Goal: Task Accomplishment & Management: Manage account settings

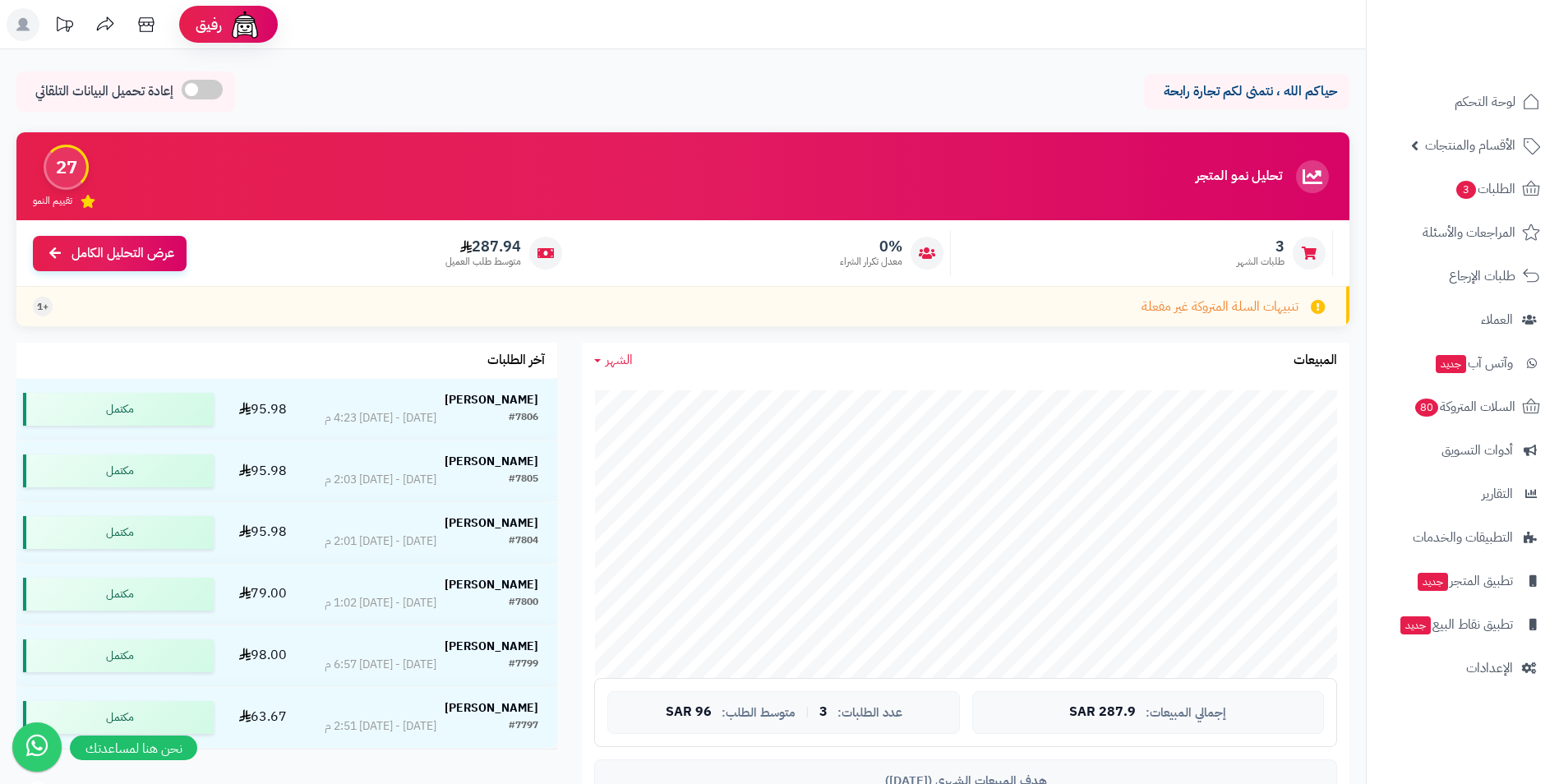
click at [1513, 101] on span "لوحة التحكم" at bounding box center [1485, 102] width 61 height 23
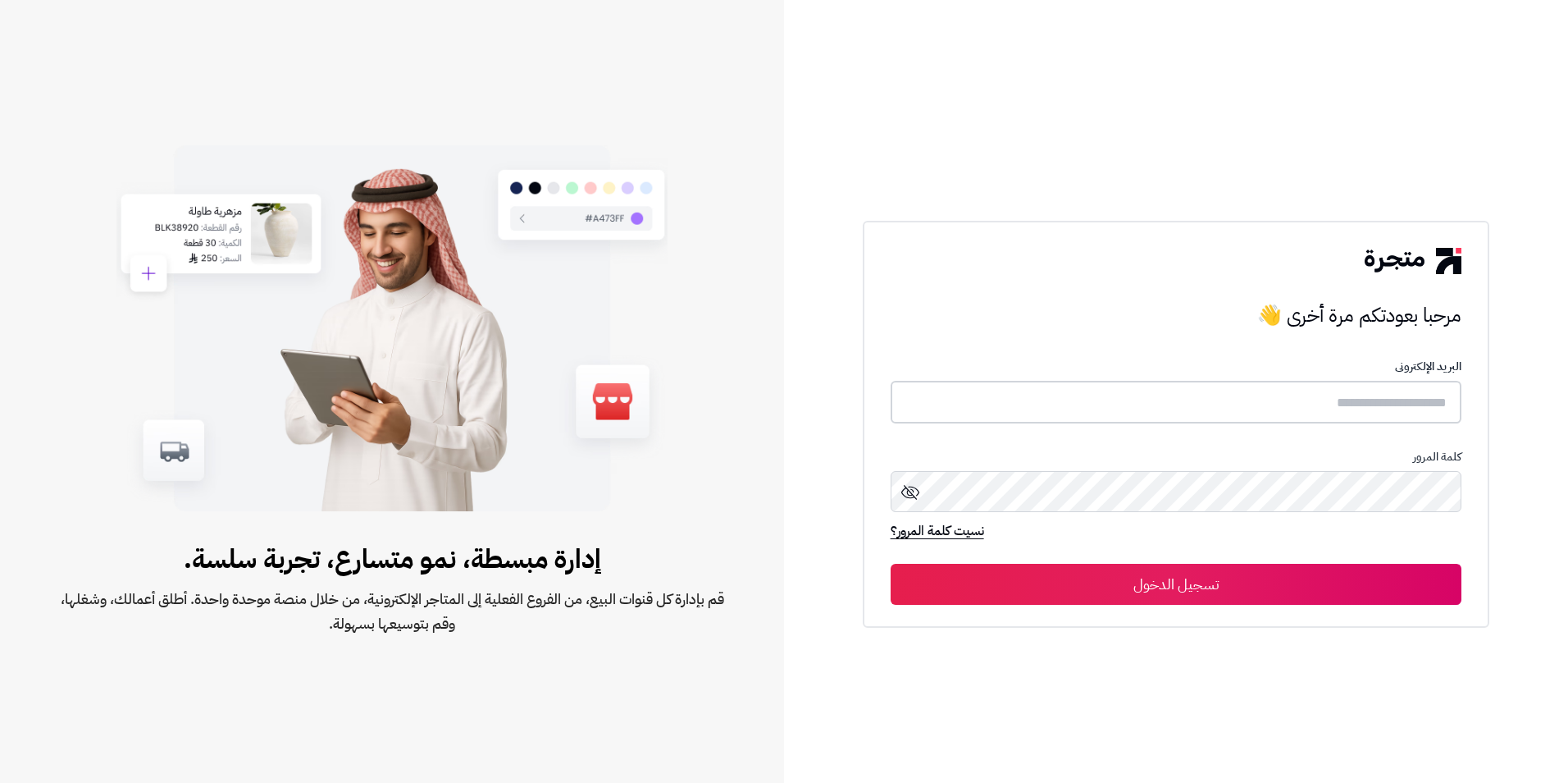
type input "**********"
click at [1326, 591] on button "تسجيل الدخول" at bounding box center [1176, 583] width 572 height 41
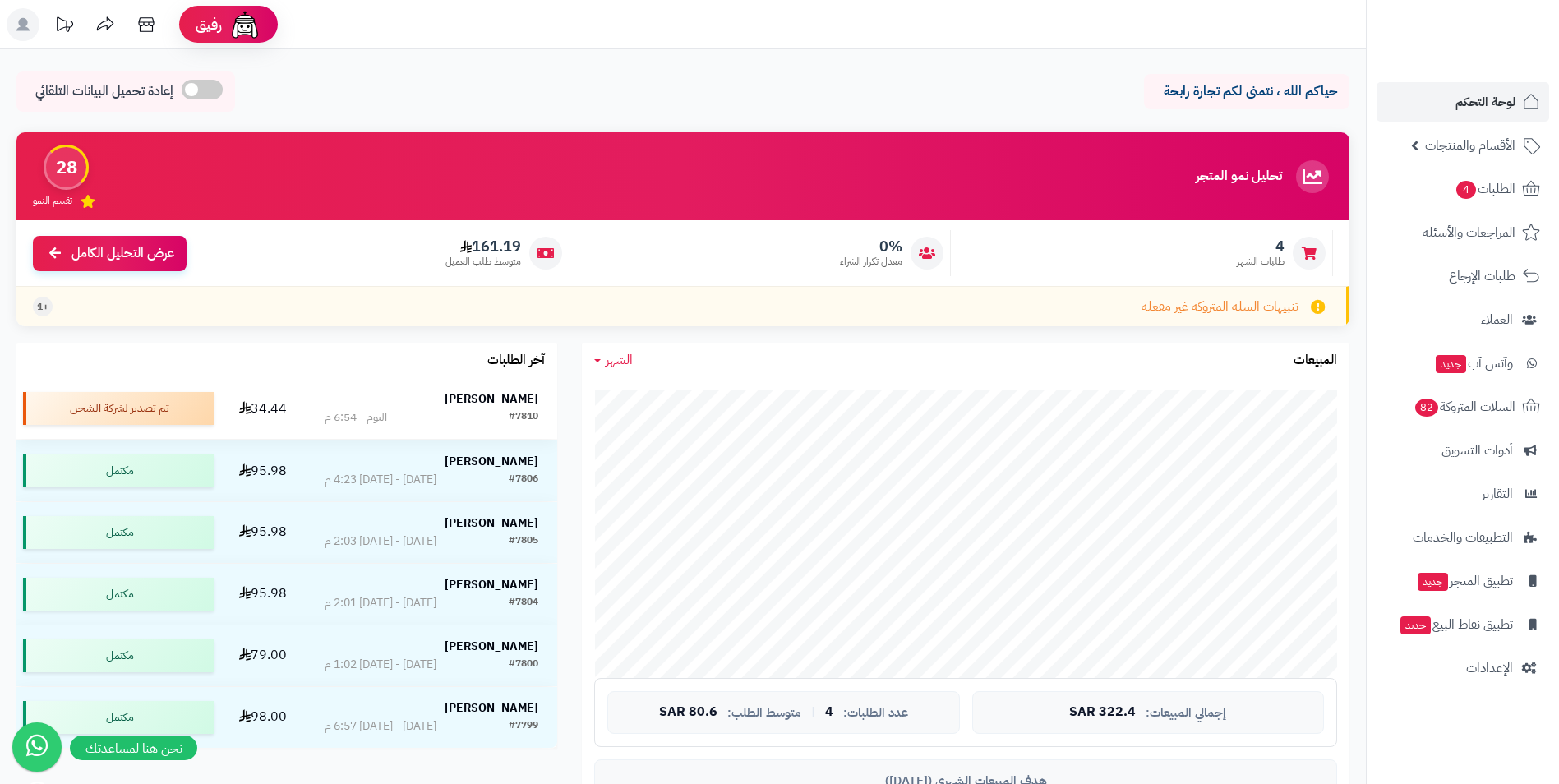
click at [384, 407] on div "نوره الريس" at bounding box center [431, 400] width 214 height 18
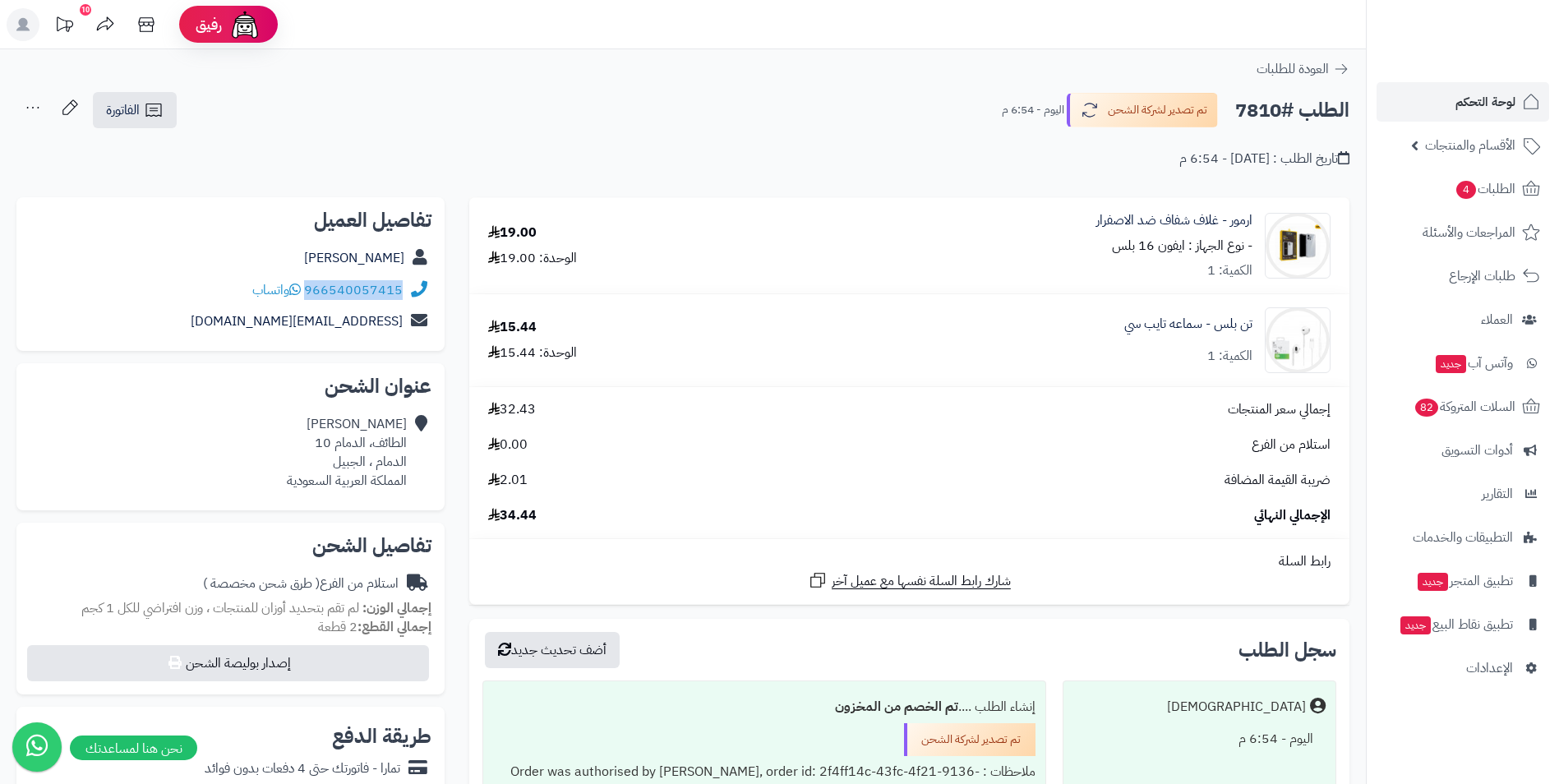
drag, startPoint x: 405, startPoint y: 294, endPoint x: 308, endPoint y: 296, distance: 97.0
click at [308, 296] on div "966540057415 واتساب" at bounding box center [230, 290] width 402 height 32
drag, startPoint x: 308, startPoint y: 296, endPoint x: 318, endPoint y: 293, distance: 10.4
copy div "966540057415"
drag, startPoint x: 550, startPoint y: 332, endPoint x: 511, endPoint y: 330, distance: 39.1
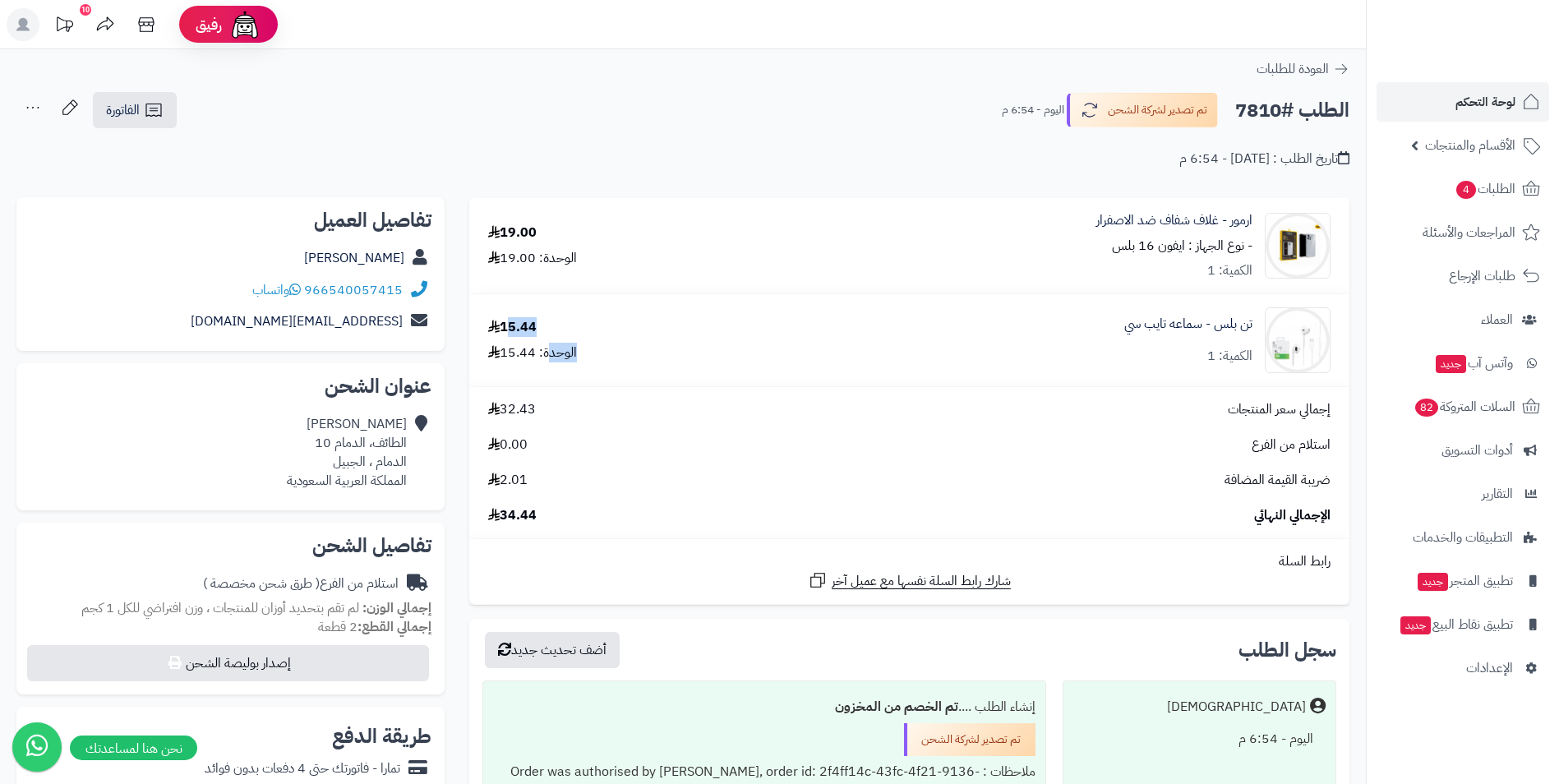
click at [511, 330] on div "15.44 الوحدة: 15.44" at bounding box center [609, 340] width 266 height 44
drag, startPoint x: 511, startPoint y: 330, endPoint x: 660, endPoint y: 341, distance: 149.4
click at [660, 341] on div "15.44 الوحدة: 15.44" at bounding box center [609, 340] width 266 height 44
click at [539, 354] on div "الوحدة: 15.44" at bounding box center [532, 353] width 89 height 18
drag, startPoint x: 538, startPoint y: 354, endPoint x: 505, endPoint y: 354, distance: 33.0
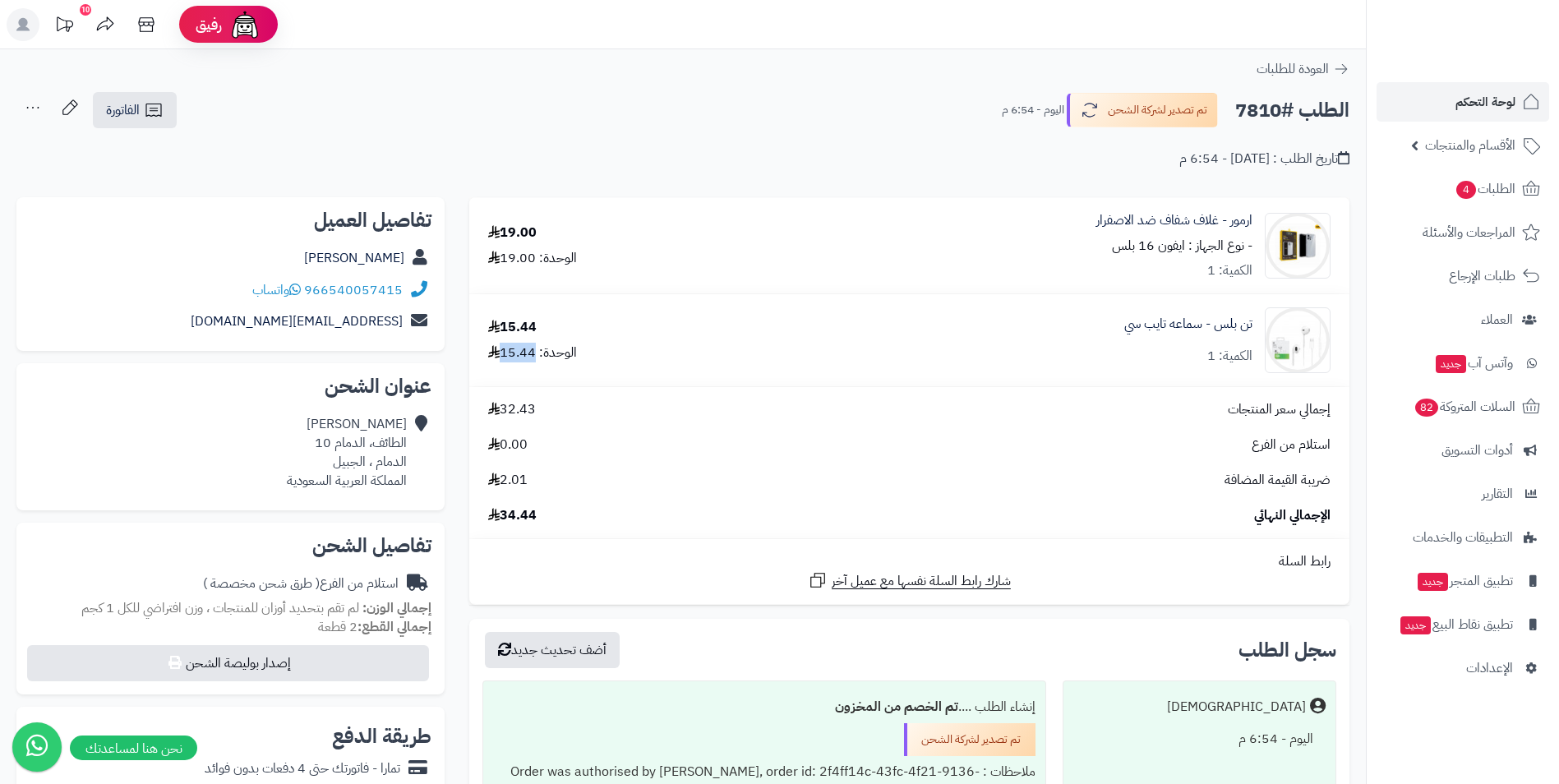
click at [505, 354] on div "الوحدة: 15.44" at bounding box center [532, 353] width 89 height 18
copy div "15.44"
click at [1404, 92] on link "لوحة التحكم" at bounding box center [1462, 102] width 173 height 40
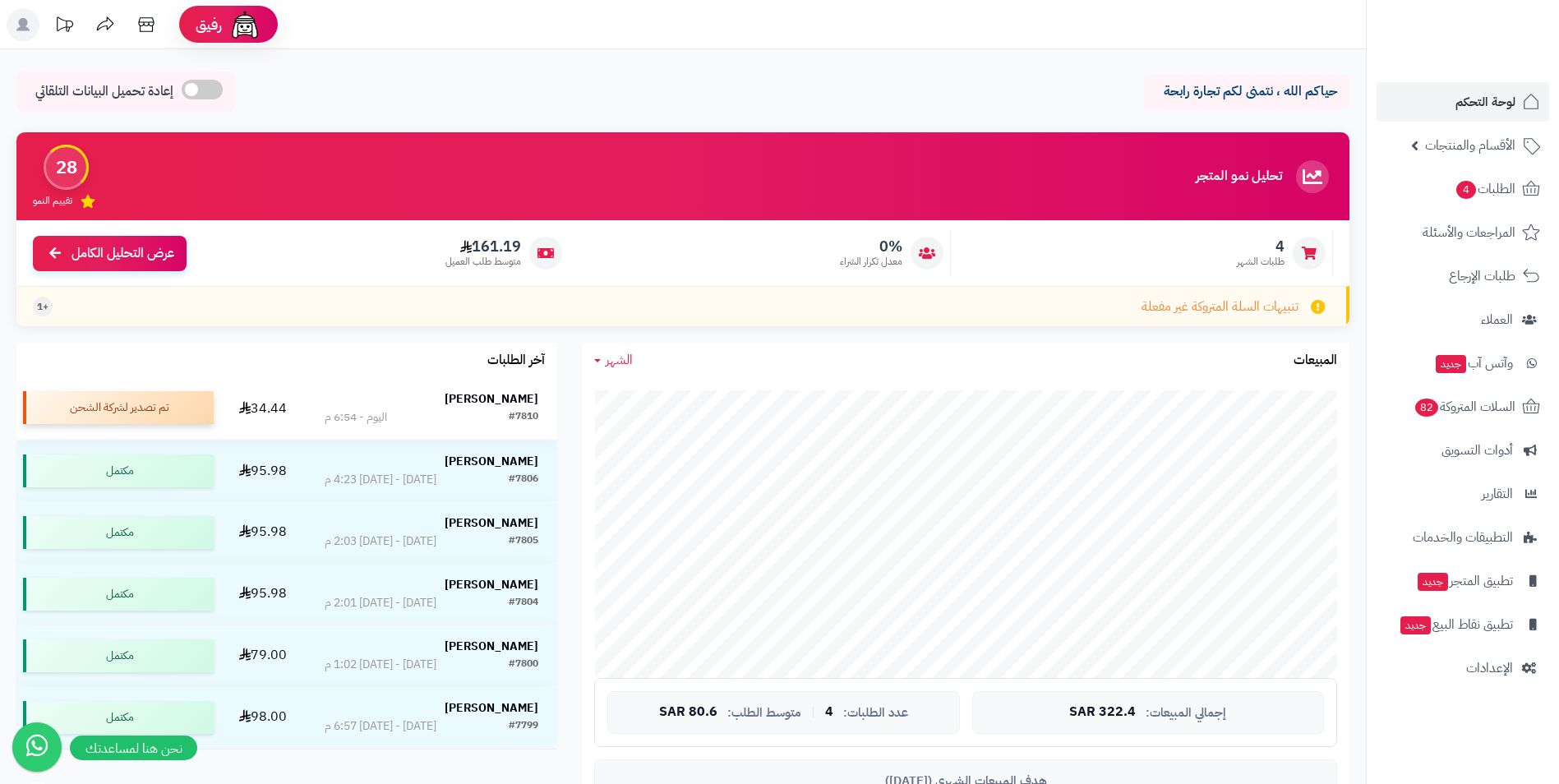
click at [139, 408] on div "تم تصدير لشركة الشحن" at bounding box center [118, 407] width 190 height 33
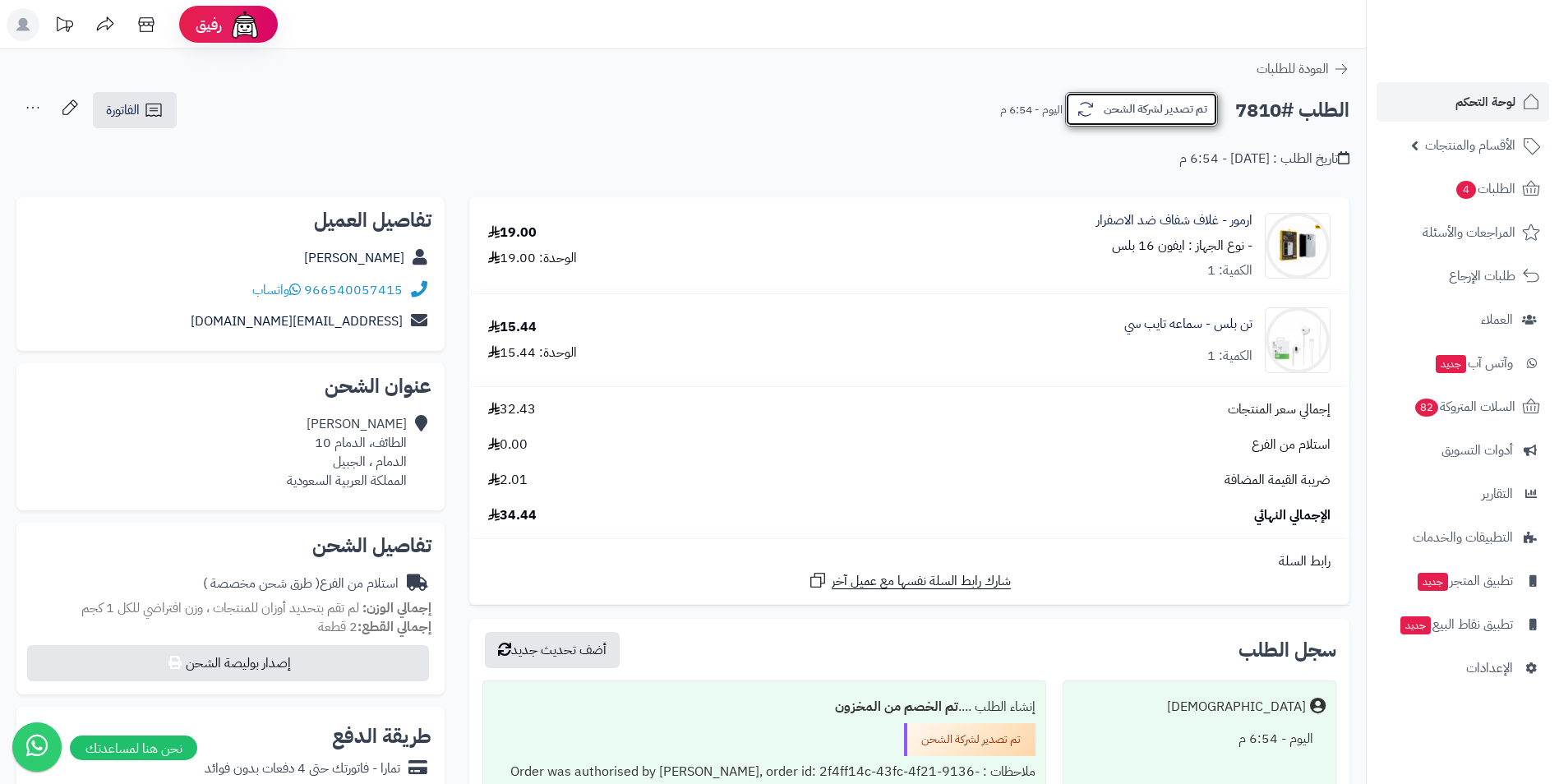
click at [1140, 111] on button "تم تصدير لشركة الشحن" at bounding box center [1141, 109] width 152 height 34
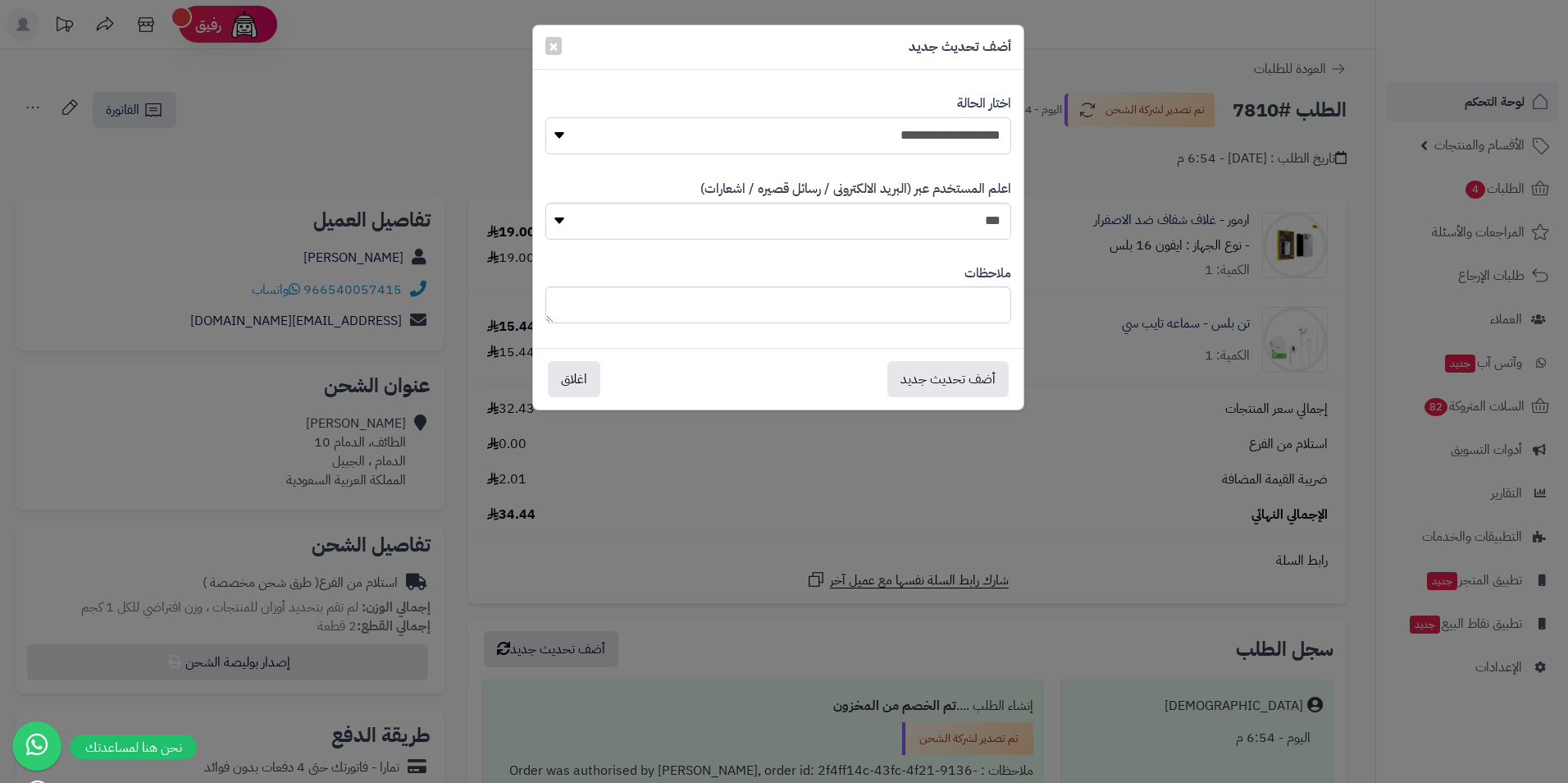
click at [963, 143] on select "**********" at bounding box center [778, 136] width 466 height 37
select select "*"
click at [546, 117] on select "**********" at bounding box center [778, 136] width 466 height 37
click at [951, 386] on button "أضف تحديث جديد" at bounding box center [949, 378] width 122 height 36
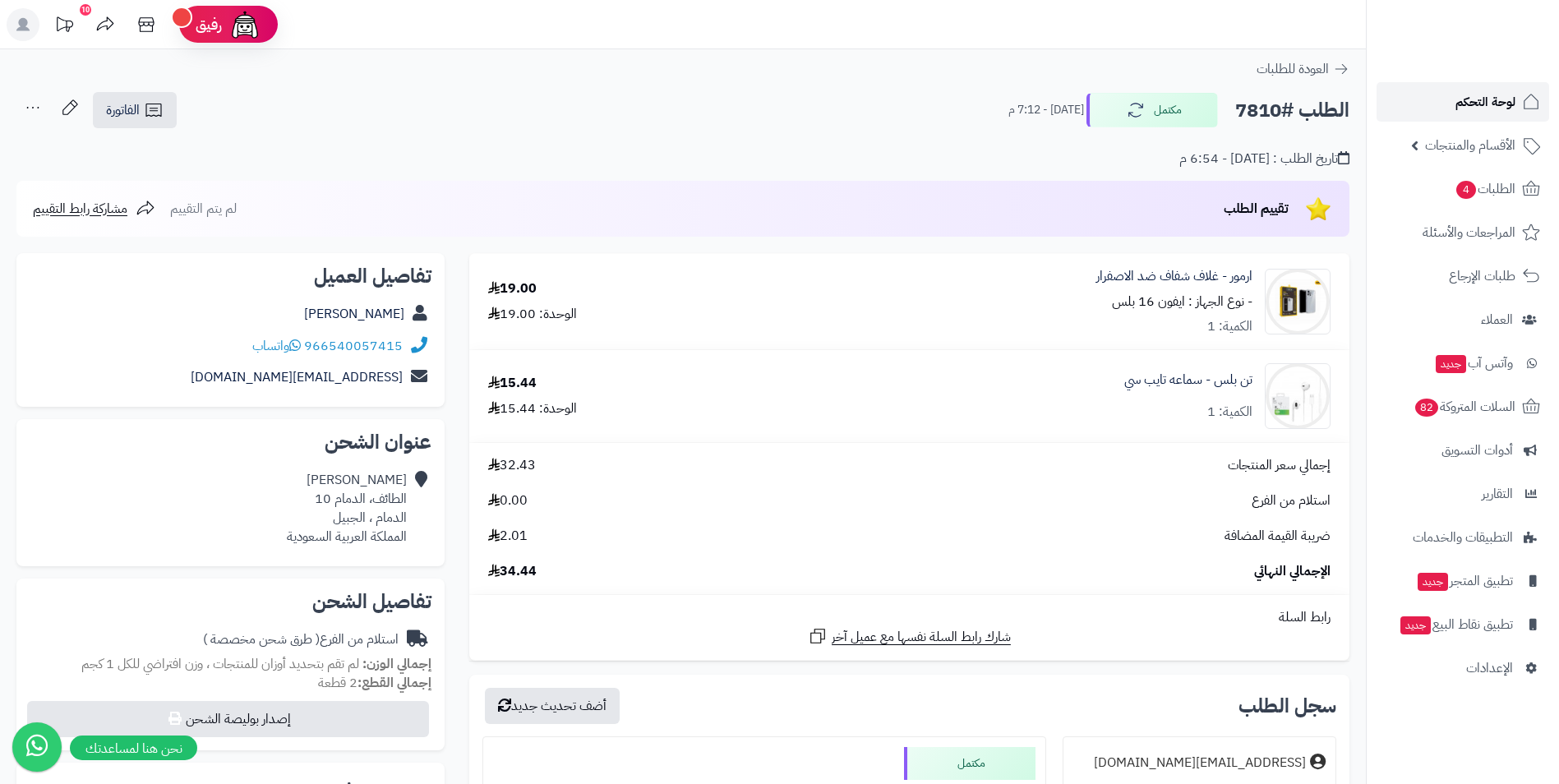
click at [1451, 87] on link "لوحة التحكم" at bounding box center [1462, 102] width 173 height 40
